Goal: Book appointment/travel/reservation

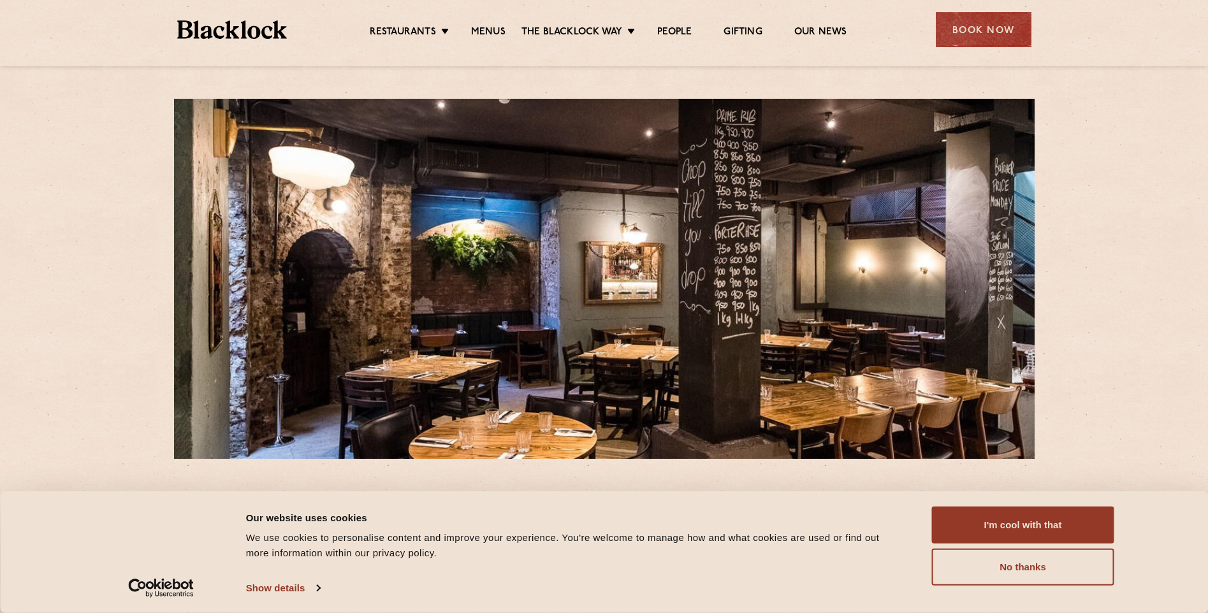
click at [977, 27] on div "Book Now" at bounding box center [984, 29] width 96 height 35
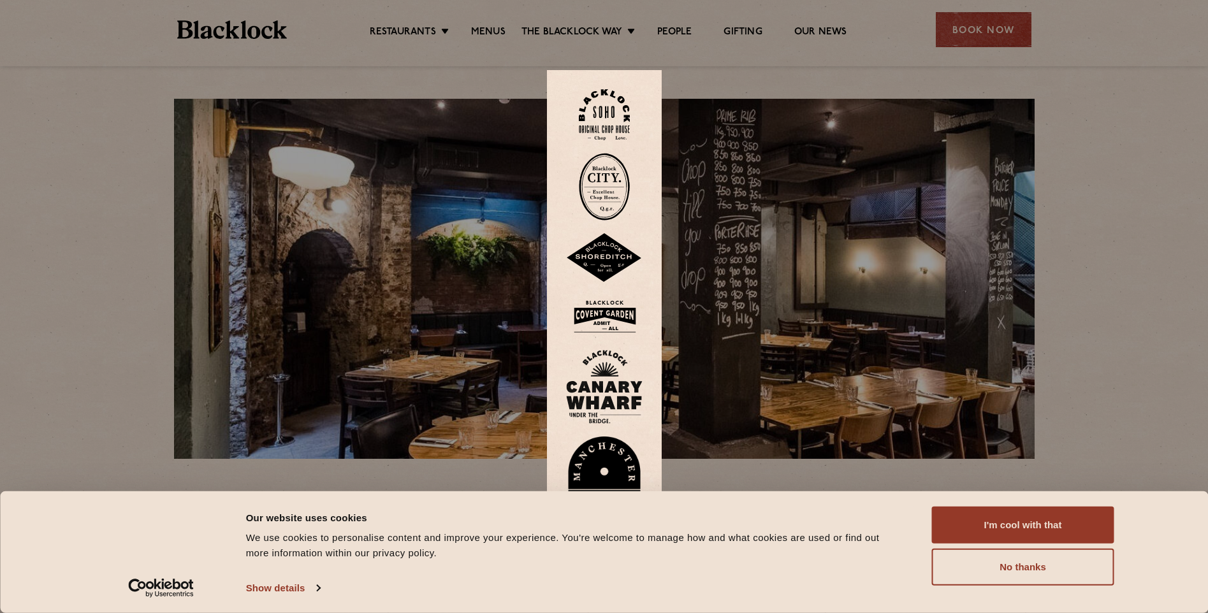
click at [609, 182] on img at bounding box center [604, 187] width 51 height 68
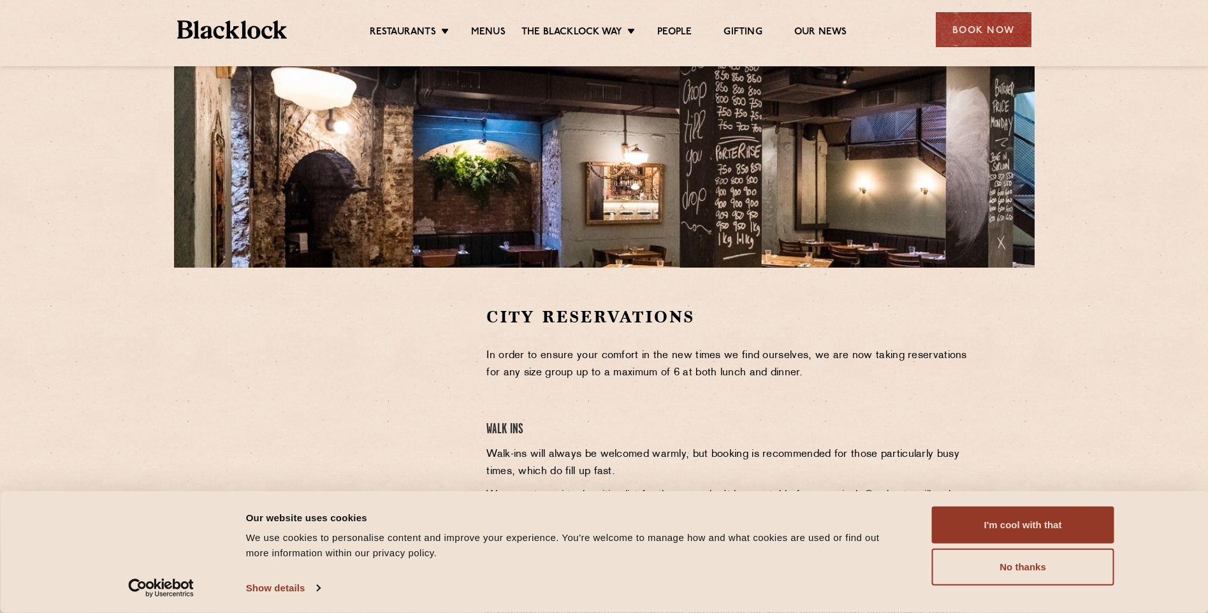
click at [1041, 533] on button "I'm cool with that" at bounding box center [1023, 525] width 182 height 37
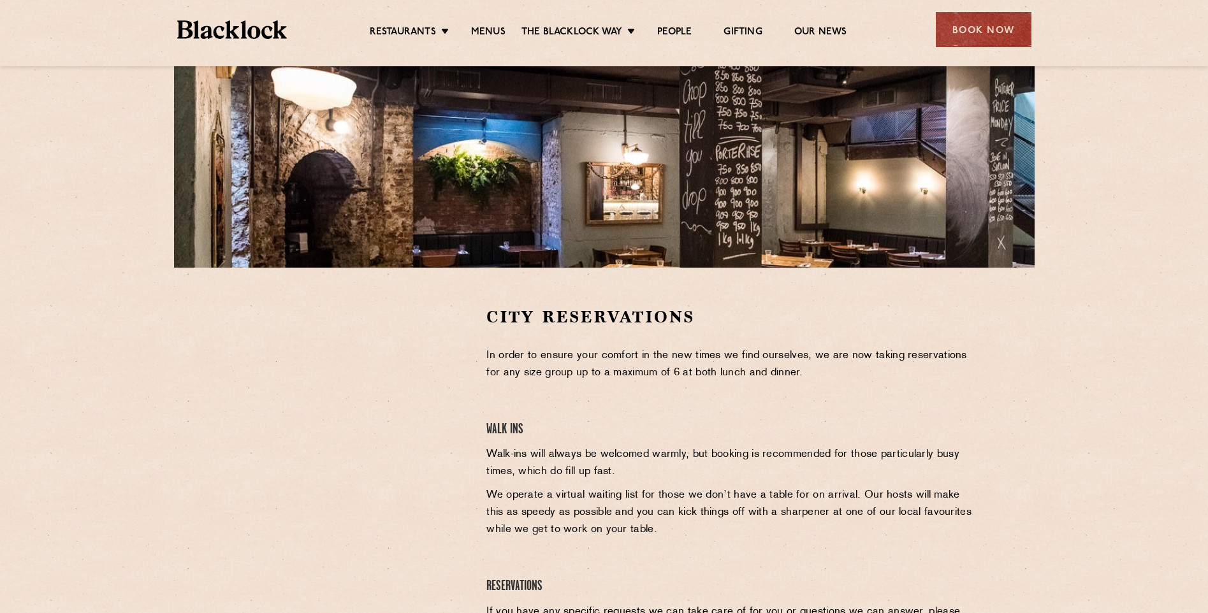
scroll to position [192, 0]
